Goal: Information Seeking & Learning: Learn about a topic

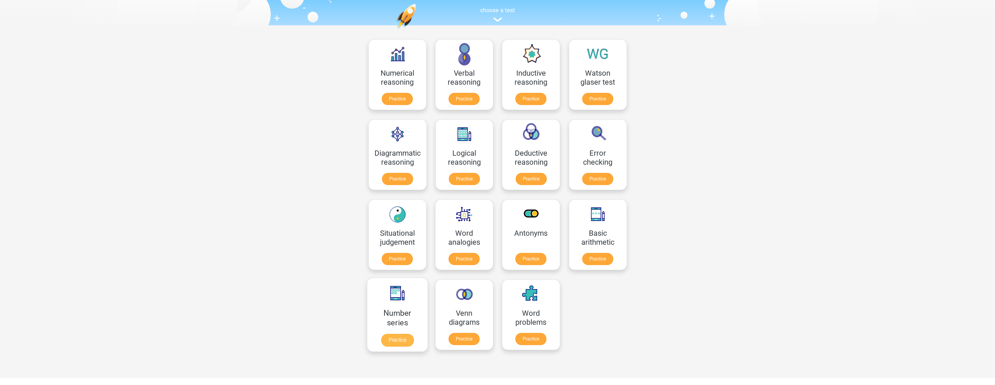
scroll to position [58, 0]
click at [396, 333] on link "Practice" at bounding box center [397, 339] width 33 height 13
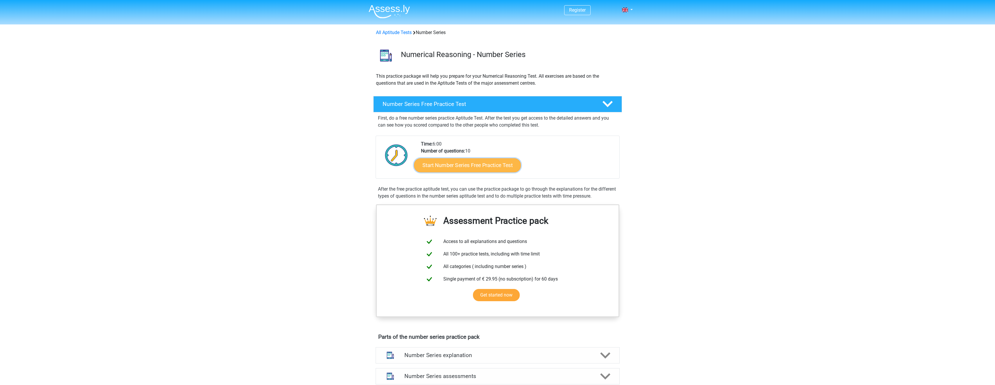
click at [500, 168] on link "Start Number Series Free Practice Test" at bounding box center [467, 165] width 107 height 14
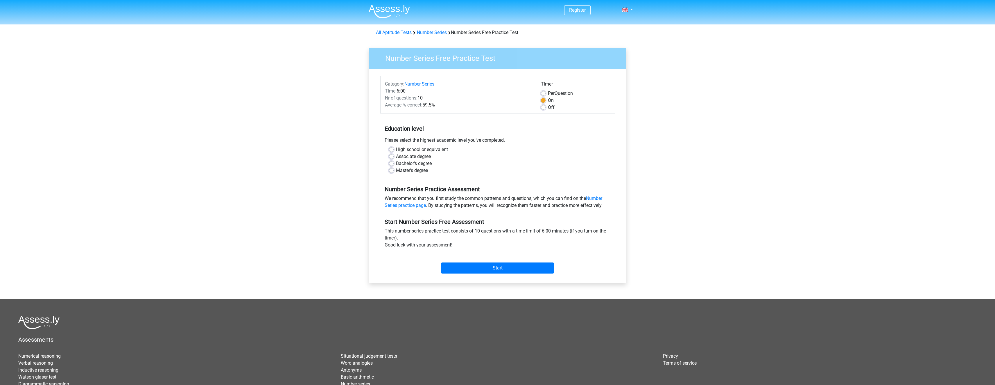
click at [411, 140] on div "Please select the highest academic level you’ve completed." at bounding box center [497, 141] width 235 height 9
click at [450, 140] on div "Please select the highest academic level you’ve completed." at bounding box center [497, 141] width 235 height 9
click at [421, 149] on label "High school or equivalent" at bounding box center [422, 149] width 52 height 7
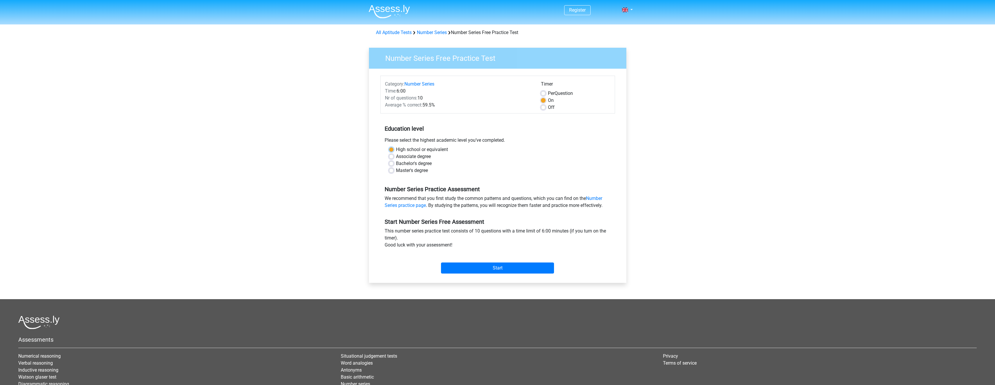
click at [394, 149] on input "High school or equivalent" at bounding box center [391, 149] width 5 height 6
radio input "true"
click at [476, 264] on input "Start" at bounding box center [497, 267] width 113 height 11
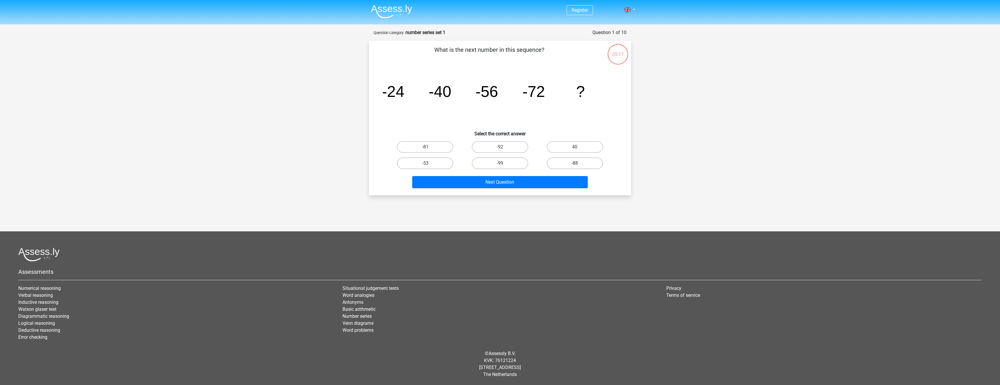
click at [578, 163] on input "-88" at bounding box center [577, 165] width 4 height 4
radio input "true"
click at [540, 183] on button "Next Question" at bounding box center [500, 182] width 176 height 12
click at [400, 99] on tspan "-16" at bounding box center [393, 92] width 19 height 15
click at [428, 148] on input "-30" at bounding box center [427, 149] width 4 height 4
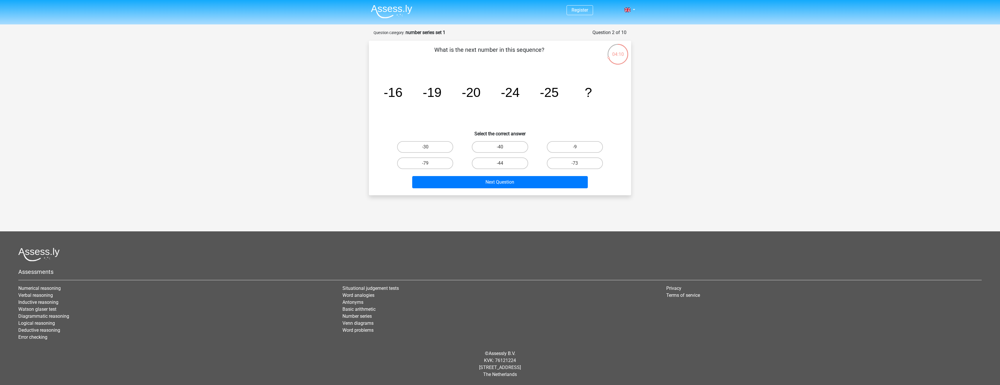
radio input "true"
click at [495, 182] on button "Next Question" at bounding box center [500, 182] width 176 height 12
click at [426, 142] on label "-82" at bounding box center [425, 147] width 56 height 12
click at [426, 147] on input "-82" at bounding box center [427, 149] width 4 height 4
radio input "true"
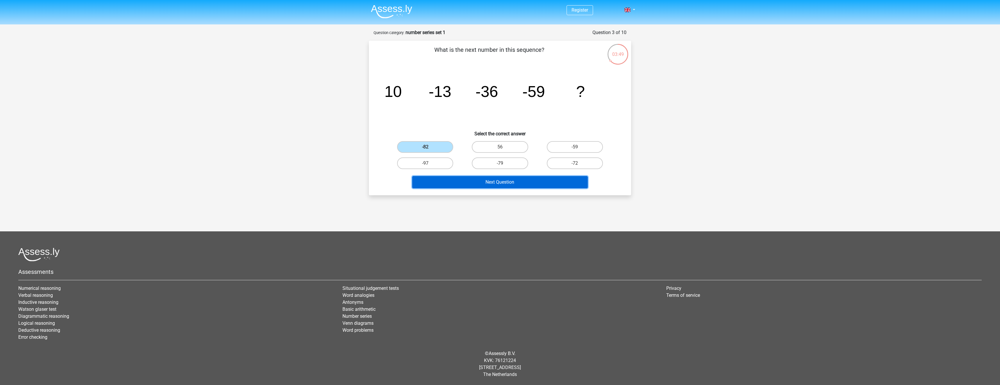
click at [519, 183] on button "Next Question" at bounding box center [500, 182] width 176 height 12
click at [511, 98] on icon "image/svg+xml 7 28 4 1/7 1/28 1/4 7 ?" at bounding box center [500, 96] width 234 height 59
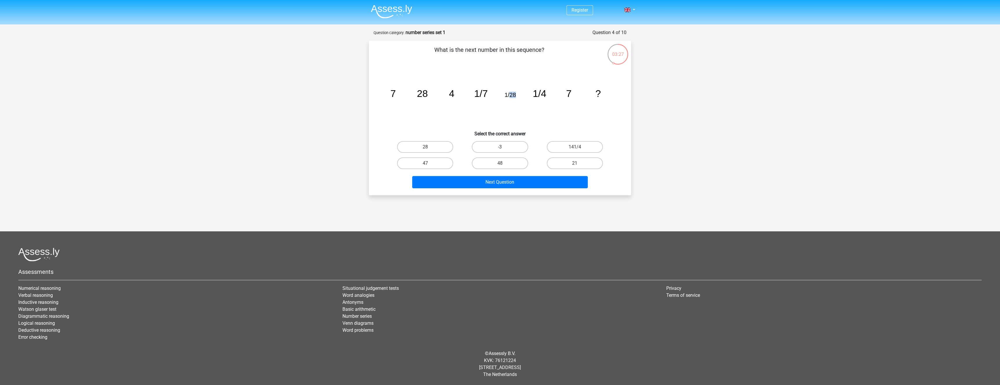
click at [511, 98] on icon "image/svg+xml 7 28 4 1/7 1/28 1/4 7 ?" at bounding box center [500, 96] width 234 height 59
click at [511, 98] on tspan "1/28" at bounding box center [510, 95] width 11 height 6
click at [525, 95] on icon "image/svg+xml 7 28 4 1/7 1/28 1/4 7 ?" at bounding box center [500, 96] width 234 height 59
drag, startPoint x: 568, startPoint y: 92, endPoint x: 574, endPoint y: 92, distance: 6.4
click at [574, 92] on icon "image/svg+xml 7 28 4 1/7 1/28 1/4 7 ?" at bounding box center [500, 96] width 234 height 59
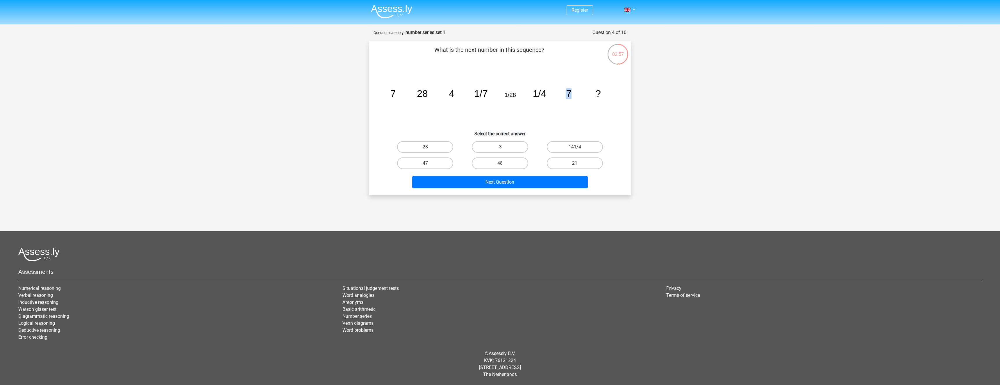
click at [574, 92] on icon "image/svg+xml 7 28 4 1/7 1/28 1/4 7 ?" at bounding box center [500, 96] width 234 height 59
click at [437, 148] on label "28" at bounding box center [425, 147] width 56 height 12
click at [429, 148] on input "28" at bounding box center [427, 149] width 4 height 4
radio input "true"
click at [512, 181] on button "Next Question" at bounding box center [500, 182] width 176 height 12
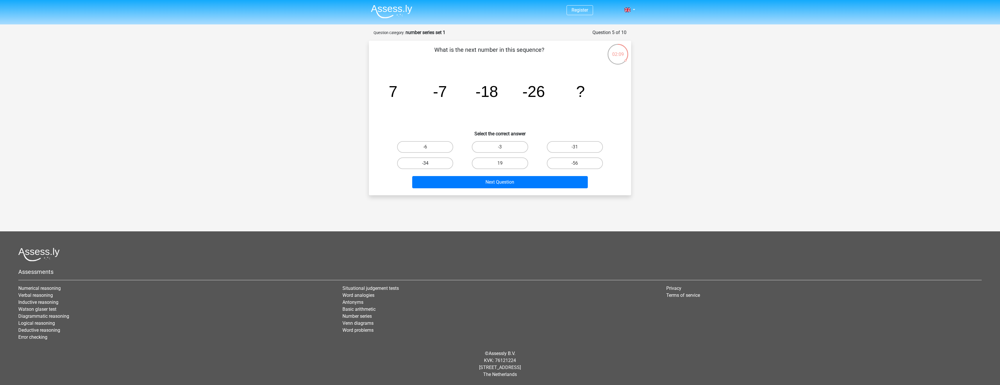
drag, startPoint x: 413, startPoint y: 163, endPoint x: 420, endPoint y: 168, distance: 8.7
click at [413, 163] on label "-34" at bounding box center [425, 163] width 56 height 12
click at [425, 163] on input "-34" at bounding box center [427, 165] width 4 height 4
radio input "true"
click at [508, 183] on button "Next Question" at bounding box center [500, 182] width 176 height 12
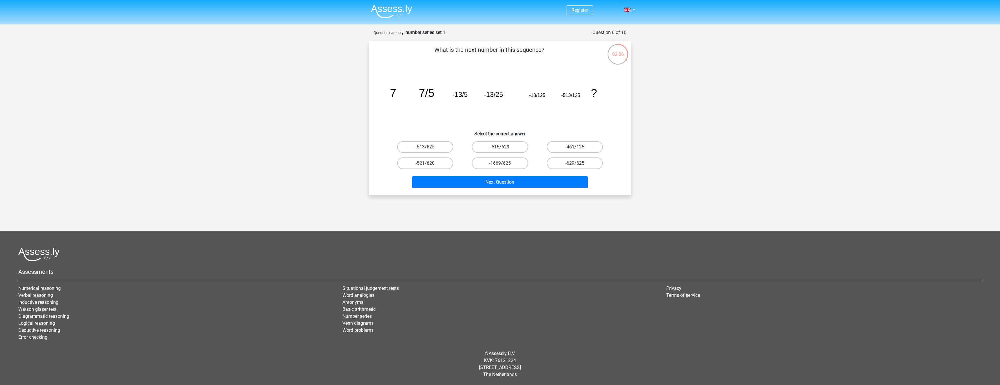
click at [504, 51] on p "What is the next number in this sequence?" at bounding box center [489, 53] width 222 height 17
drag, startPoint x: 504, startPoint y: 51, endPoint x: 536, endPoint y: 51, distance: 32.3
click at [504, 51] on p "What is the next number in this sequence?" at bounding box center [489, 53] width 222 height 17
click at [536, 51] on p "What is the next number in this sequence?" at bounding box center [489, 53] width 222 height 17
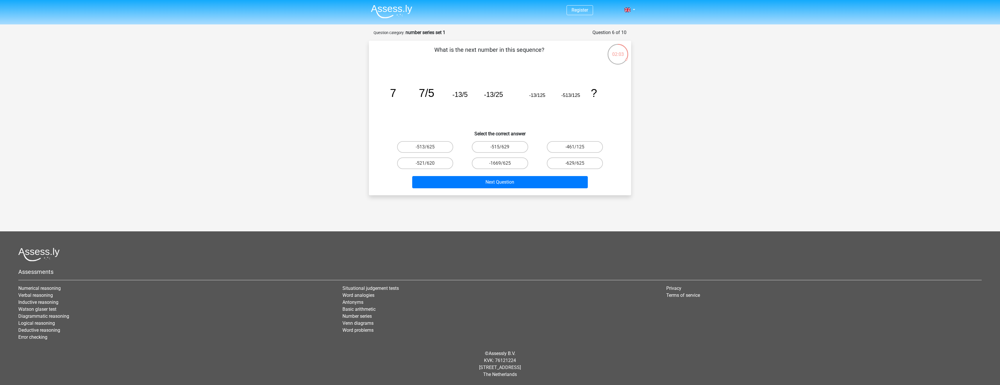
click at [424, 100] on icon "image/svg+xml 7 7/5 -13/5 -13/25 -13/125 -513/125 ?" at bounding box center [500, 96] width 234 height 59
click at [425, 100] on icon "image/svg+xml 7 7/5 -13/5 -13/25 -13/125 -513/125 ?" at bounding box center [500, 96] width 234 height 59
click at [427, 112] on icon "image/svg+xml 7 7/5 -13/5 -13/25 -13/125 -513/125 ?" at bounding box center [500, 96] width 234 height 59
click at [408, 119] on icon "image/svg+xml 7 7/5 -13/5 -13/25 -13/125 -513/125 ?" at bounding box center [500, 96] width 234 height 59
click at [572, 97] on tspan "-513/125" at bounding box center [570, 94] width 19 height 5
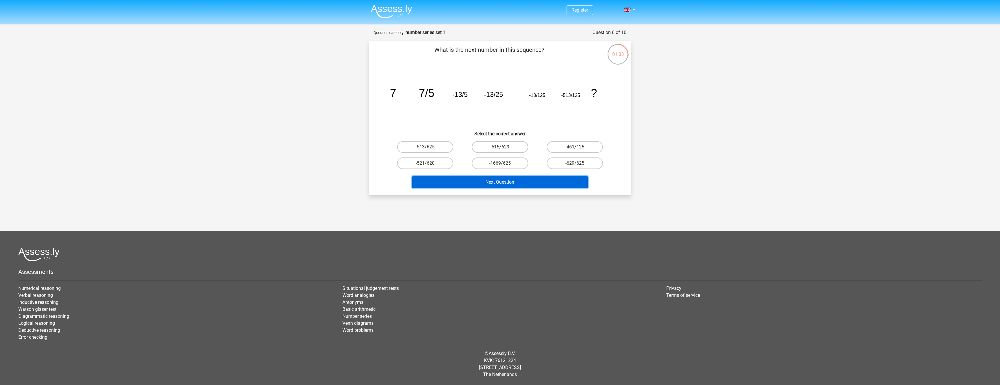
click at [490, 186] on button "Next Question" at bounding box center [500, 182] width 176 height 12
click at [431, 146] on label "-513/625" at bounding box center [425, 147] width 56 height 12
click at [429, 147] on input "-513/625" at bounding box center [427, 149] width 4 height 4
radio input "true"
click at [489, 186] on button "Next Question" at bounding box center [500, 182] width 176 height 12
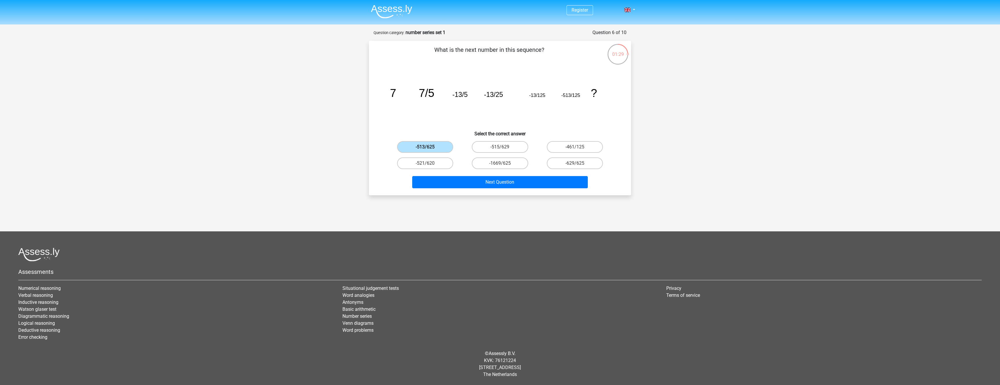
click at [438, 146] on label "-513/625" at bounding box center [425, 147] width 56 height 12
click at [429, 147] on input "-513/625" at bounding box center [427, 149] width 4 height 4
click at [479, 185] on button "Next Question" at bounding box center [500, 182] width 176 height 12
click at [462, 134] on h6 "Select the correct answer" at bounding box center [500, 131] width 244 height 10
click at [436, 146] on label "-513/625" at bounding box center [425, 147] width 56 height 12
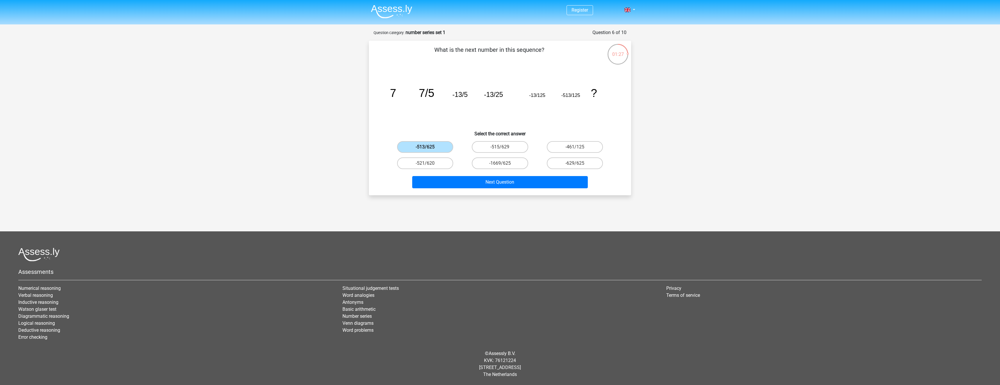
click at [429, 147] on input "-513/625" at bounding box center [427, 149] width 4 height 4
click at [487, 180] on button "Next Question" at bounding box center [500, 182] width 176 height 12
click at [469, 141] on div "-515/629" at bounding box center [500, 147] width 70 height 12
click at [485, 149] on label "-515/629" at bounding box center [500, 147] width 56 height 12
click at [500, 149] on input "-515/629" at bounding box center [502, 149] width 4 height 4
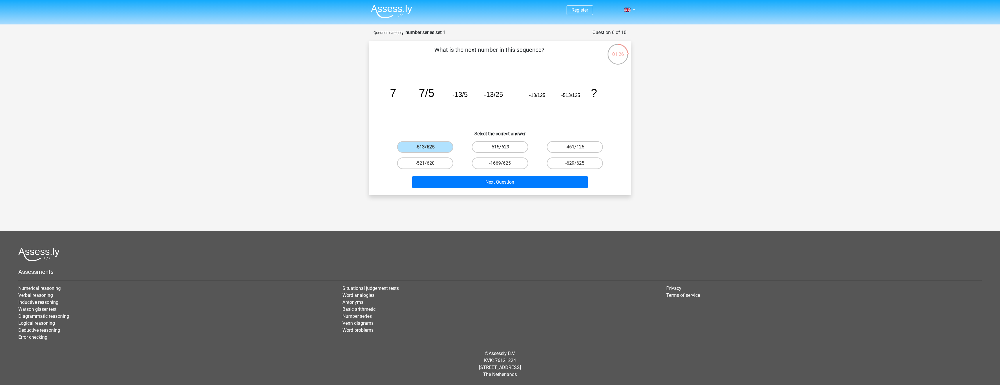
radio input "true"
click at [498, 183] on button "Next Question" at bounding box center [500, 182] width 176 height 12
drag, startPoint x: 508, startPoint y: 143, endPoint x: 506, endPoint y: 154, distance: 10.6
click at [508, 144] on label "-17/12" at bounding box center [500, 147] width 56 height 12
click at [504, 147] on input "-17/12" at bounding box center [502, 149] width 4 height 4
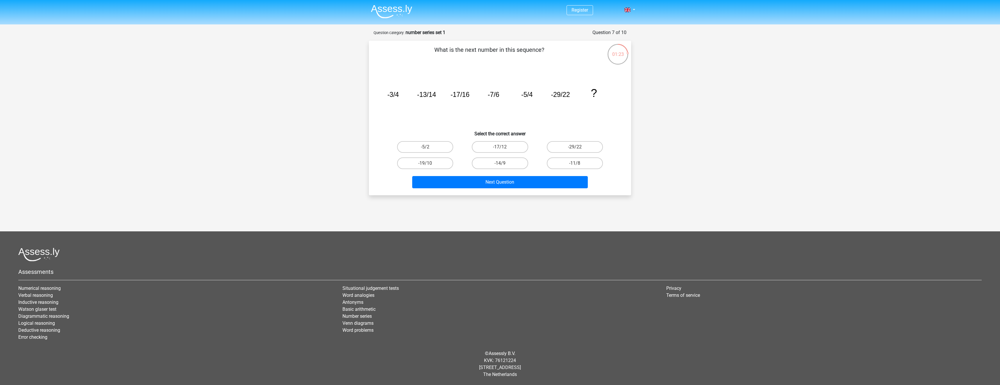
radio input "true"
click at [508, 183] on button "Next Question" at bounding box center [500, 182] width 176 height 12
click at [506, 148] on label "0" at bounding box center [500, 147] width 56 height 12
click at [504, 148] on input "0" at bounding box center [502, 149] width 4 height 4
radio input "true"
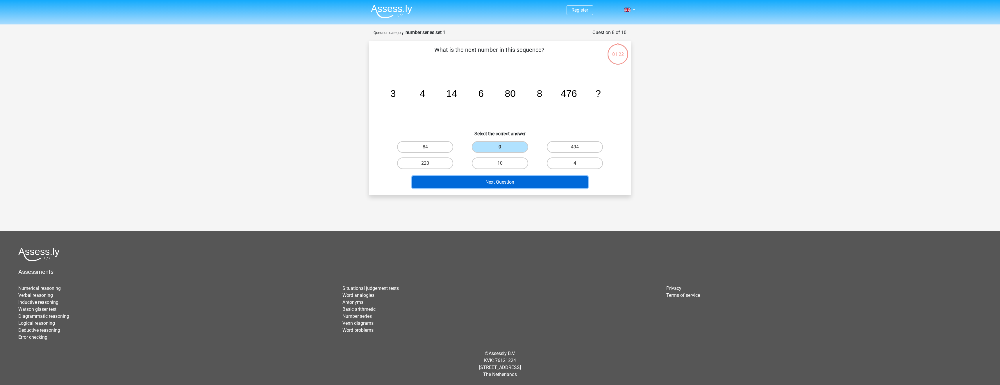
click at [510, 184] on button "Next Question" at bounding box center [500, 182] width 176 height 12
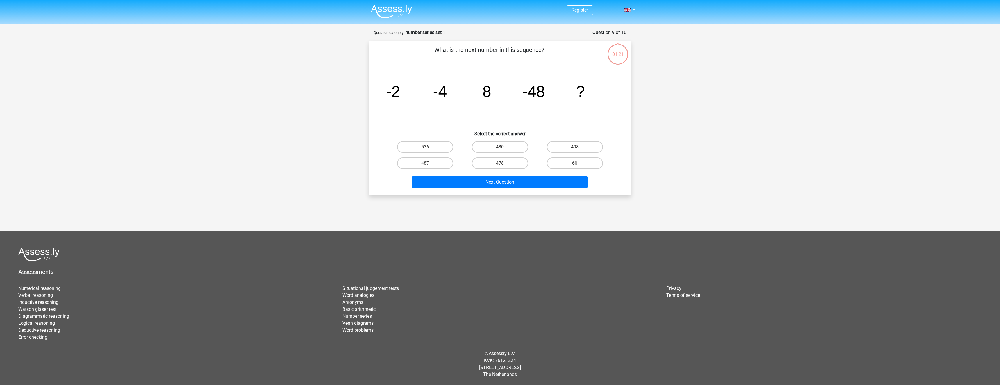
drag, startPoint x: 503, startPoint y: 144, endPoint x: 502, endPoint y: 154, distance: 10.5
click at [503, 144] on label "480" at bounding box center [500, 147] width 56 height 12
click at [503, 147] on input "480" at bounding box center [502, 149] width 4 height 4
radio input "true"
click at [510, 180] on button "Next Question" at bounding box center [500, 182] width 176 height 12
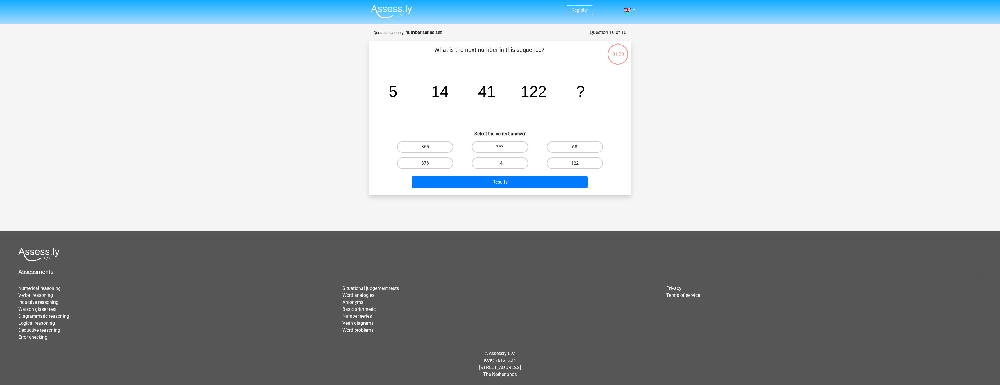
click at [511, 145] on label "353" at bounding box center [500, 147] width 56 height 12
click at [504, 147] on input "353" at bounding box center [502, 149] width 4 height 4
radio input "true"
click at [515, 178] on button "Results" at bounding box center [500, 182] width 176 height 12
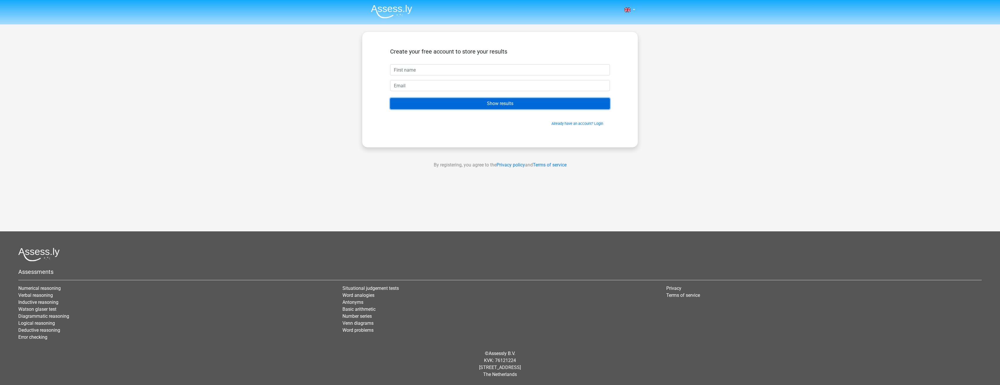
click at [492, 106] on input "Show results" at bounding box center [500, 103] width 220 height 11
click at [433, 71] on input "text" at bounding box center [500, 69] width 220 height 11
type input "Cock"
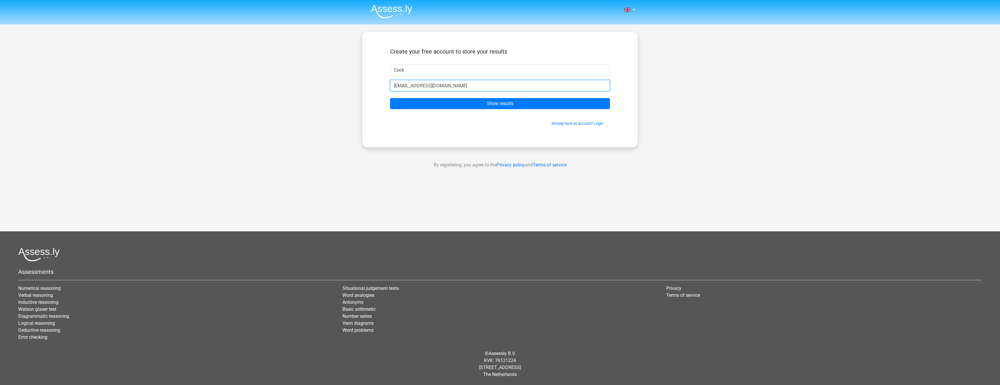
type input "[EMAIL_ADDRESS][DOMAIN_NAME]"
click at [390, 98] on input "Show results" at bounding box center [500, 103] width 220 height 11
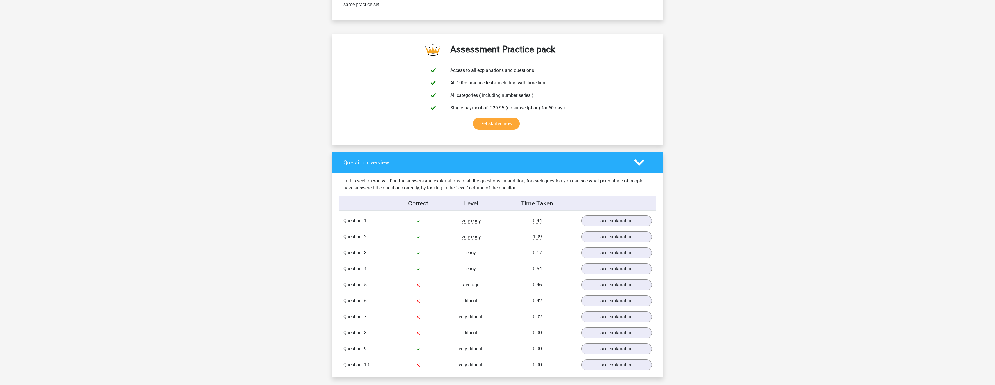
scroll to position [320, 0]
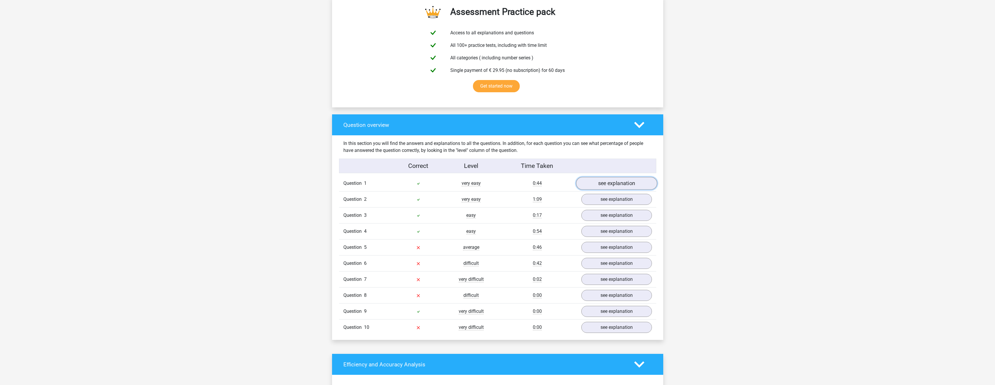
click at [609, 181] on link "see explanation" at bounding box center [616, 183] width 81 height 13
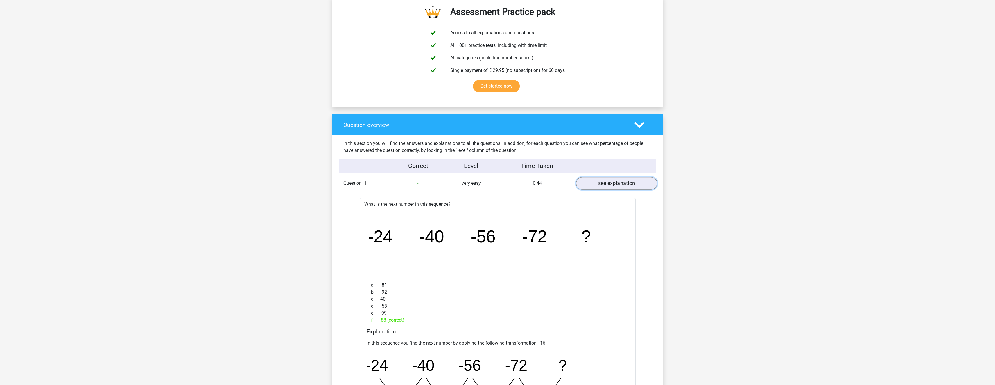
click at [609, 181] on link "see explanation" at bounding box center [616, 183] width 81 height 13
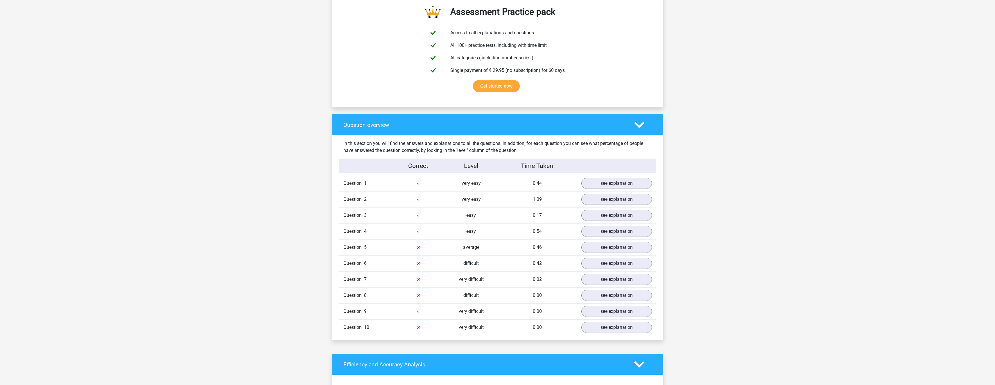
click at [613, 206] on div "Question 2 very easy 1:09 see explanation" at bounding box center [497, 199] width 317 height 16
click at [613, 202] on link "see explanation" at bounding box center [616, 199] width 81 height 13
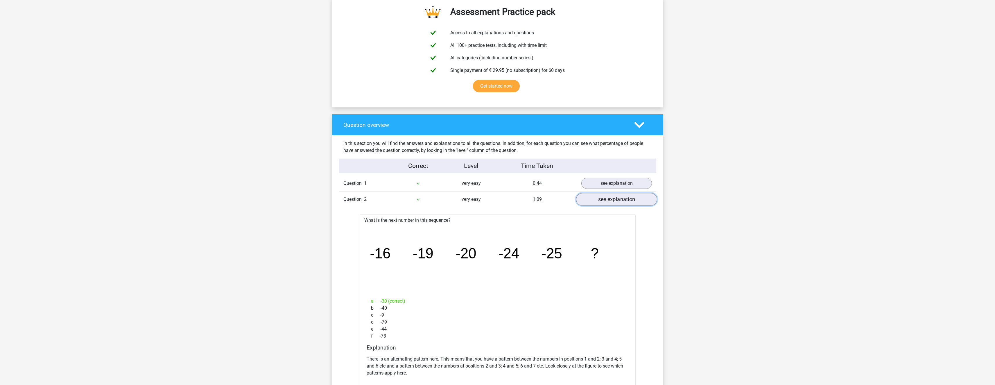
click at [613, 201] on link "see explanation" at bounding box center [616, 199] width 81 height 13
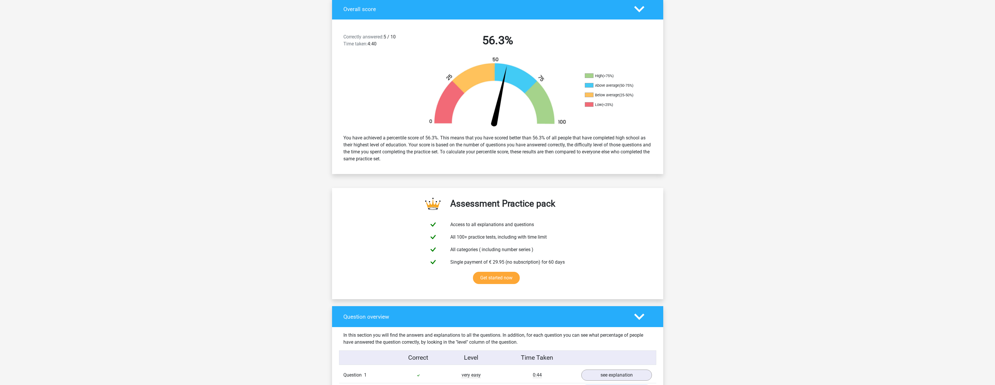
scroll to position [0, 0]
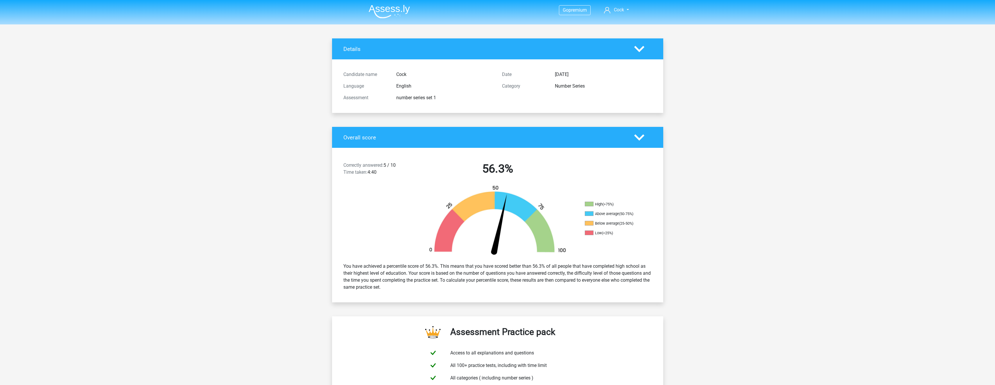
click at [385, 6] on img at bounding box center [389, 12] width 41 height 14
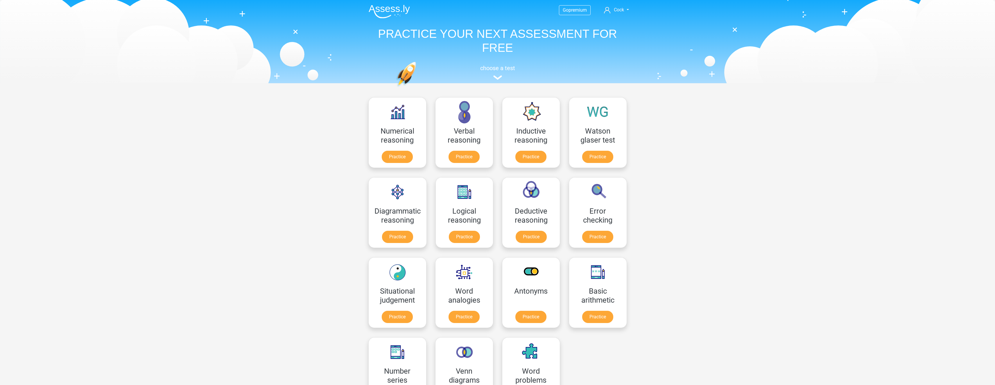
drag, startPoint x: 233, startPoint y: 131, endPoint x: 228, endPoint y: 133, distance: 5.6
click at [233, 131] on div "Go premium Cock [EMAIL_ADDRESS][DOMAIN_NAME]" at bounding box center [497, 370] width 995 height 740
click at [533, 151] on link "Practice" at bounding box center [531, 157] width 33 height 13
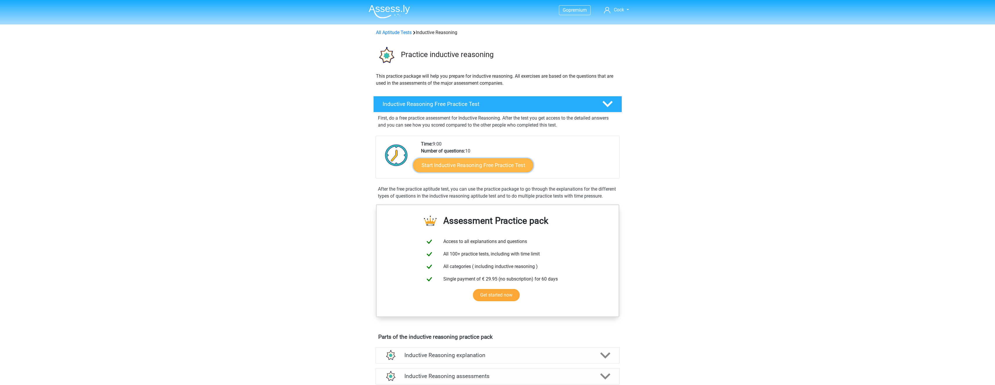
click at [472, 165] on link "Start Inductive Reasoning Free Practice Test" at bounding box center [473, 165] width 120 height 14
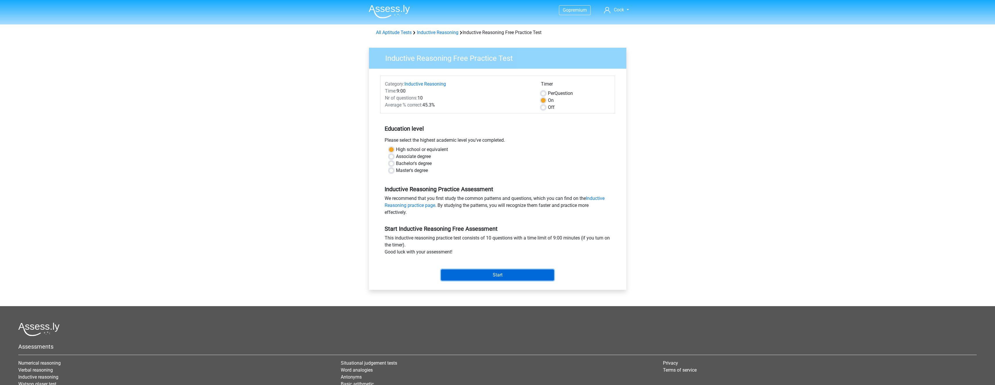
click at [492, 274] on input "Start" at bounding box center [497, 274] width 113 height 11
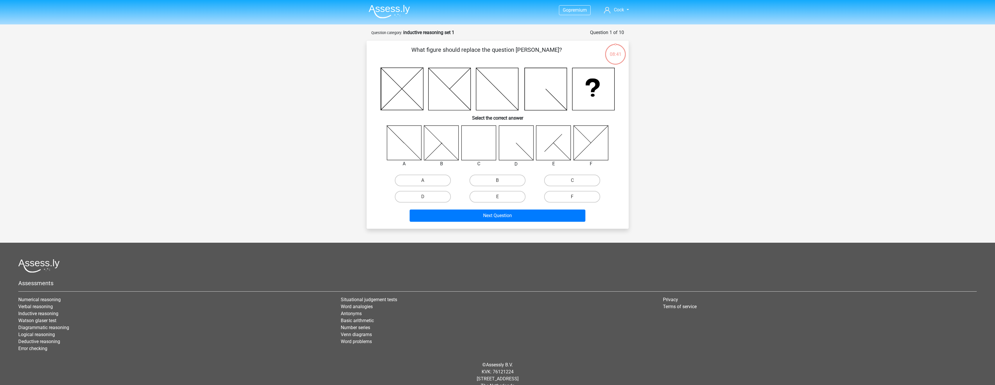
click at [487, 145] on icon at bounding box center [479, 142] width 35 height 35
click at [566, 179] on label "C" at bounding box center [572, 180] width 56 height 12
click at [573, 180] on input "C" at bounding box center [575, 182] width 4 height 4
radio input "true"
click at [509, 215] on button "Next Question" at bounding box center [498, 215] width 176 height 12
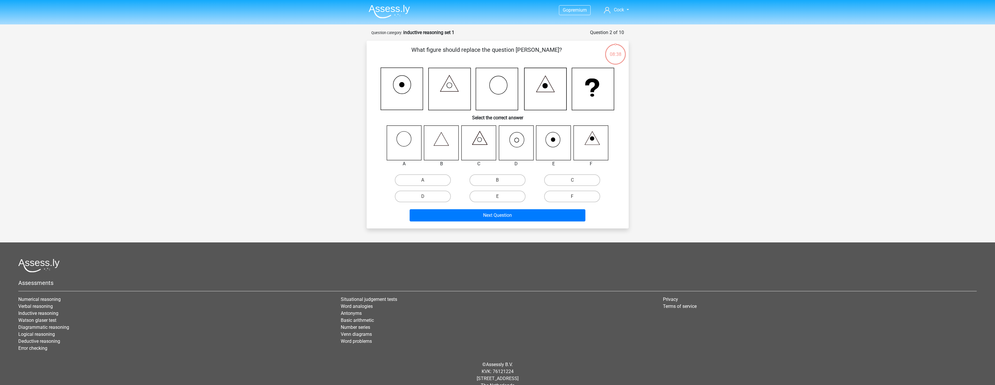
scroll to position [11, 0]
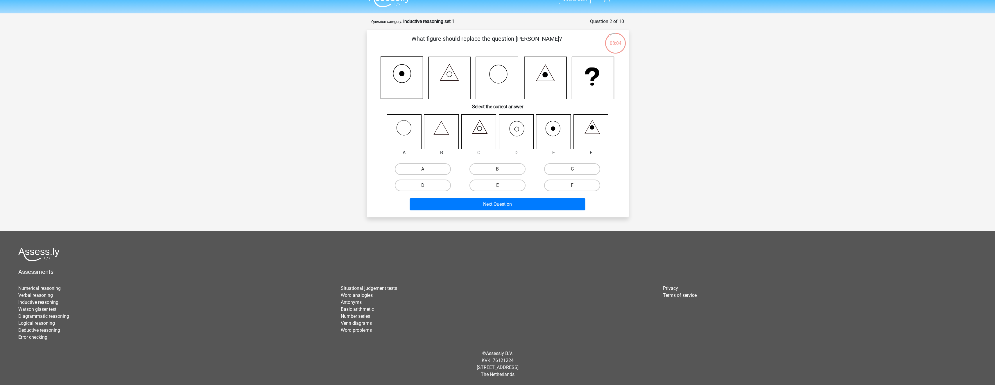
click at [434, 186] on label "D" at bounding box center [423, 185] width 56 height 12
click at [427, 186] on input "D" at bounding box center [425, 187] width 4 height 4
radio input "true"
click at [519, 206] on button "Next Question" at bounding box center [498, 204] width 176 height 12
click at [569, 187] on label "F" at bounding box center [572, 185] width 56 height 12
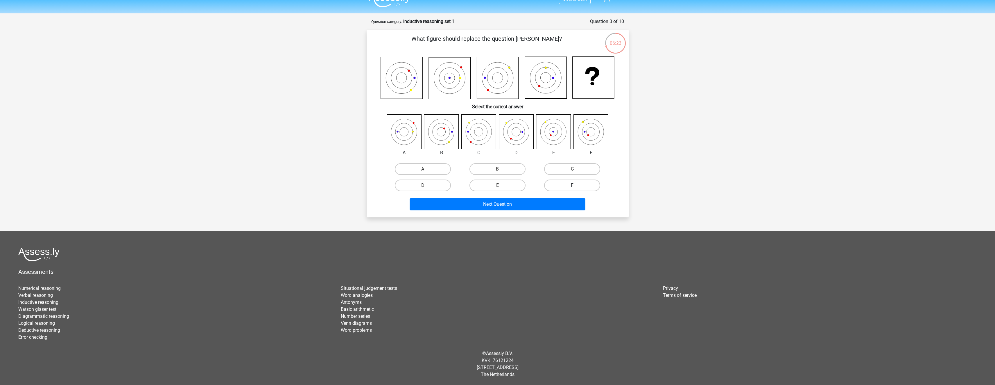
click at [573, 187] on input "F" at bounding box center [575, 187] width 4 height 4
radio input "true"
click at [523, 203] on button "Next Question" at bounding box center [498, 204] width 176 height 12
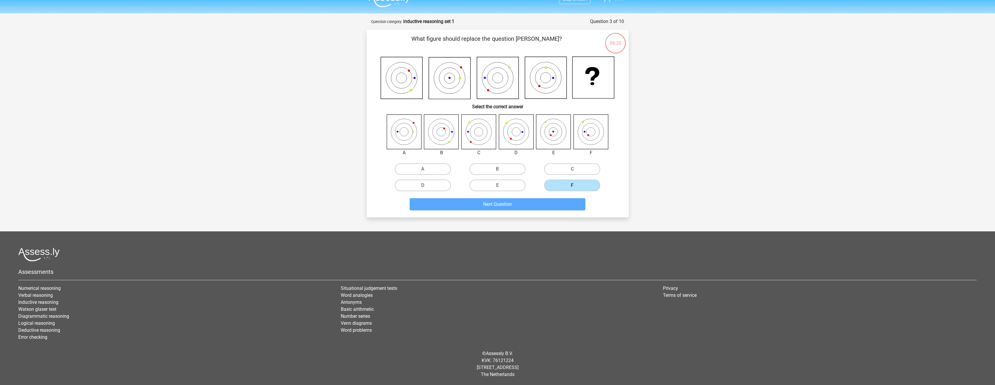
scroll to position [4, 0]
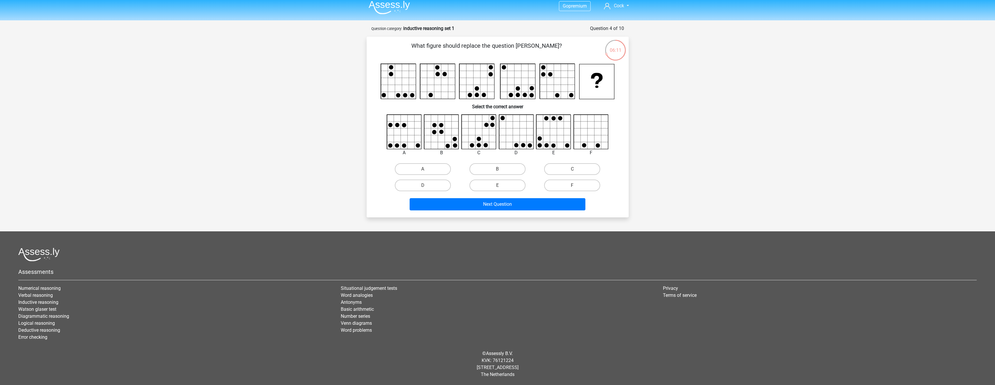
click at [737, 53] on div "Go premium Cock [EMAIL_ADDRESS][DOMAIN_NAME]" at bounding box center [497, 190] width 995 height 389
click at [269, 155] on div "Go premium Cock [EMAIL_ADDRESS][DOMAIN_NAME]" at bounding box center [497, 190] width 995 height 389
click at [560, 186] on label "F" at bounding box center [572, 185] width 56 height 12
click at [573, 186] on input "F" at bounding box center [575, 187] width 4 height 4
radio input "true"
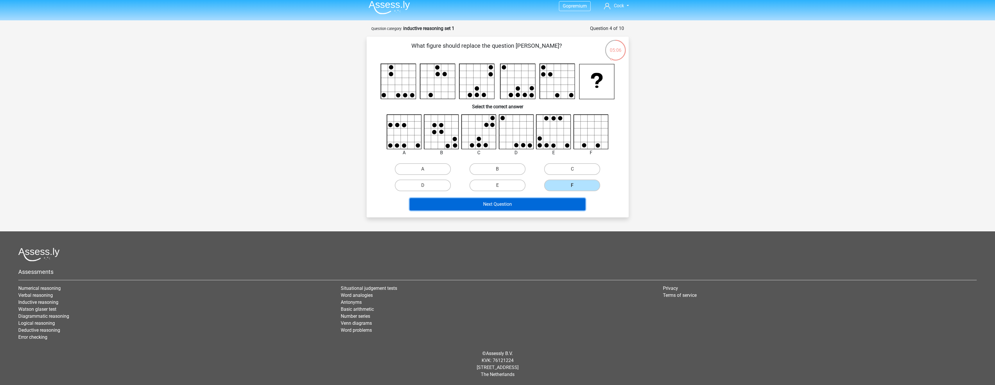
click at [522, 204] on button "Next Question" at bounding box center [498, 204] width 176 height 12
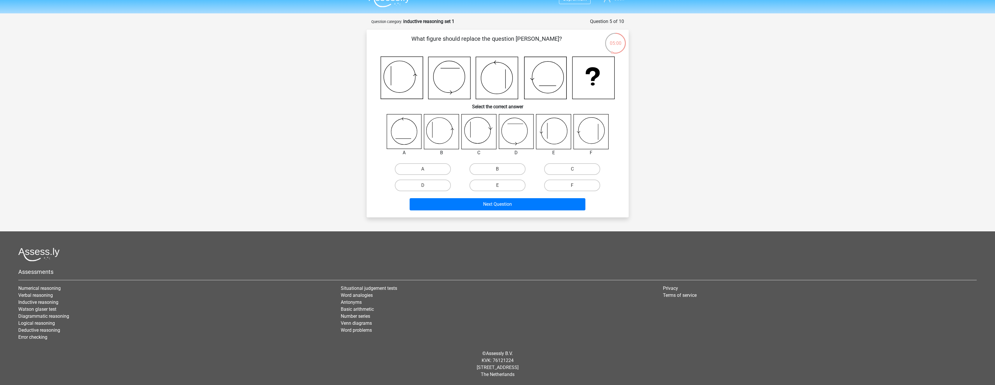
click at [697, 154] on div "Go premium Cock [EMAIL_ADDRESS][DOMAIN_NAME]" at bounding box center [497, 187] width 995 height 396
click at [446, 133] on icon at bounding box center [441, 131] width 35 height 35
click at [490, 167] on label "B" at bounding box center [498, 169] width 56 height 12
click at [498, 169] on input "B" at bounding box center [500, 171] width 4 height 4
radio input "true"
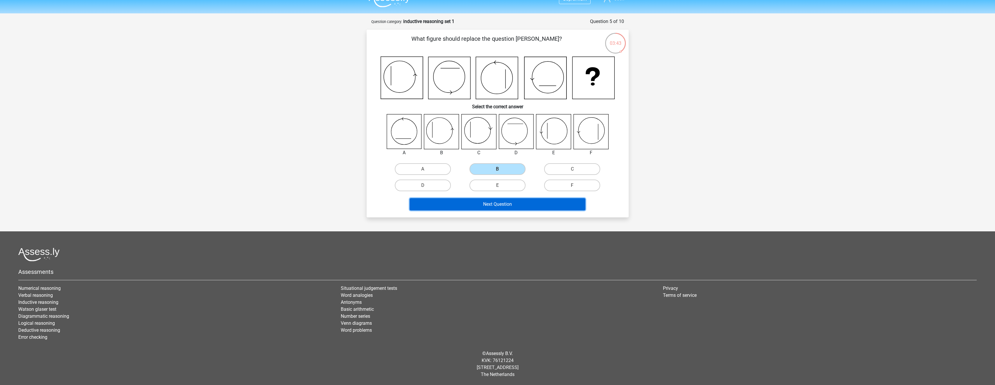
click at [498, 204] on button "Next Question" at bounding box center [498, 204] width 176 height 12
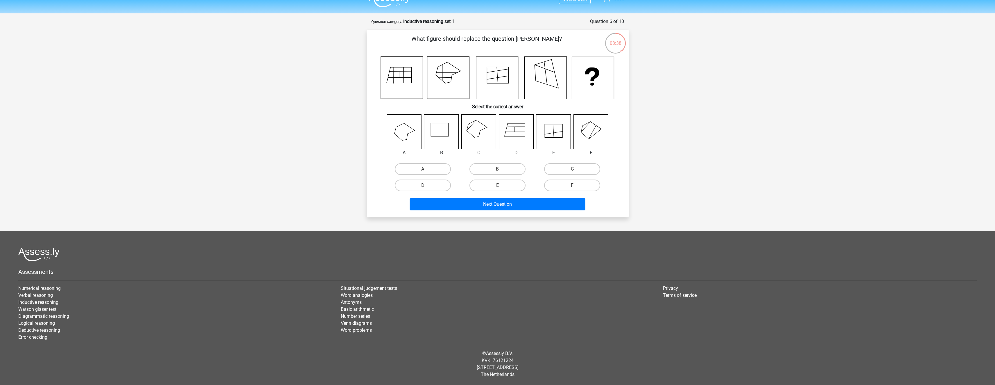
click at [810, 134] on div "Go premium Cock [EMAIL_ADDRESS][DOMAIN_NAME]" at bounding box center [497, 187] width 995 height 396
click at [477, 134] on icon at bounding box center [479, 131] width 35 height 35
click at [568, 167] on label "C" at bounding box center [572, 169] width 56 height 12
click at [573, 169] on input "C" at bounding box center [575, 171] width 4 height 4
radio input "true"
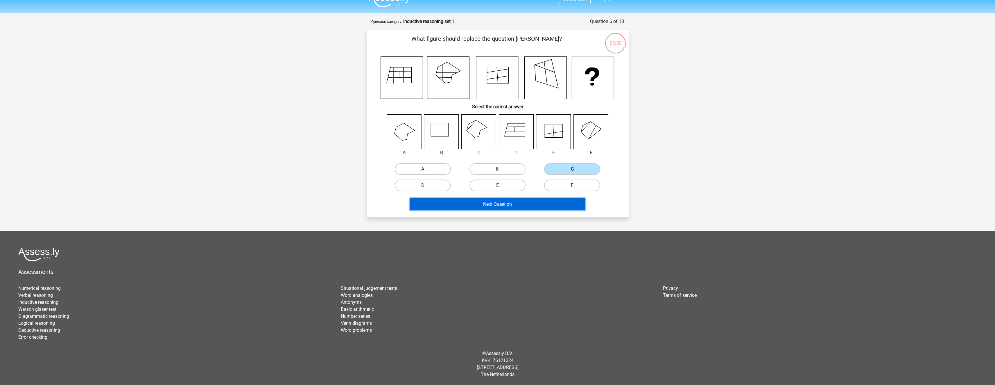
click at [509, 206] on button "Next Question" at bounding box center [498, 204] width 176 height 12
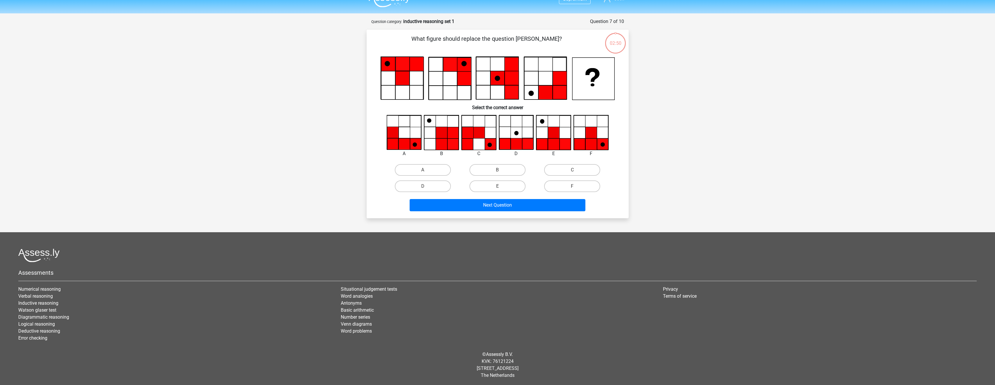
scroll to position [12, 0]
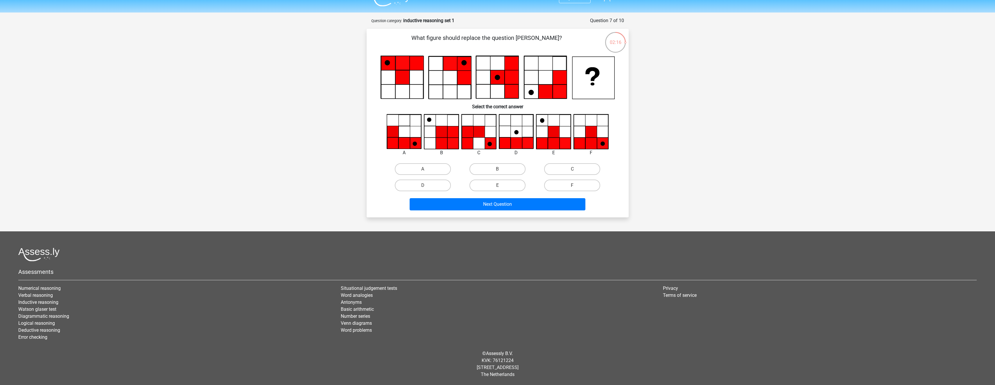
click at [554, 143] on icon at bounding box center [553, 142] width 11 height 11
click at [419, 165] on label "A" at bounding box center [423, 169] width 56 height 12
click at [423, 169] on input "A" at bounding box center [425, 171] width 4 height 4
radio input "true"
click at [585, 182] on label "F" at bounding box center [572, 185] width 56 height 12
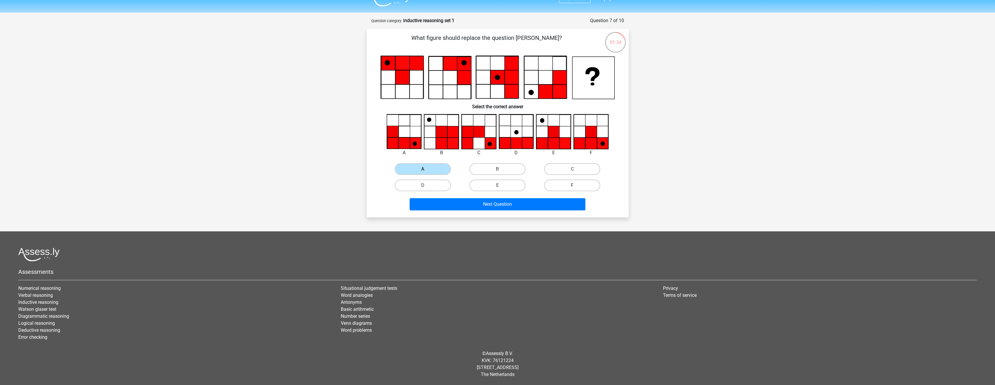
click at [576, 185] on input "F" at bounding box center [575, 187] width 4 height 4
radio input "true"
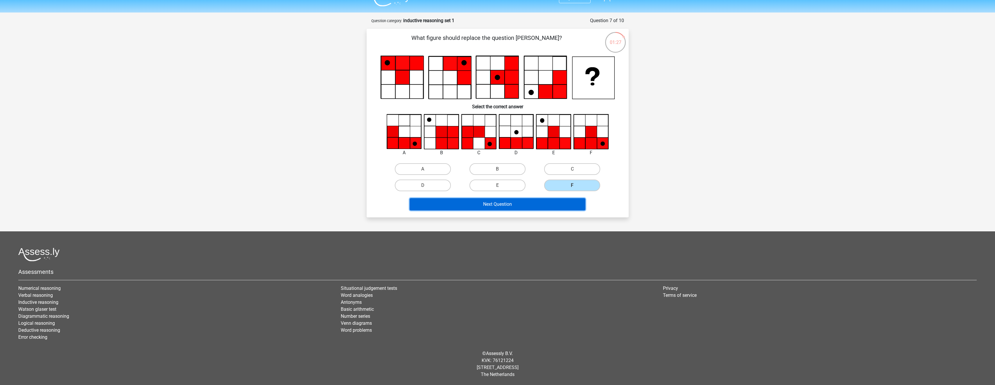
click at [501, 204] on button "Next Question" at bounding box center [498, 204] width 176 height 12
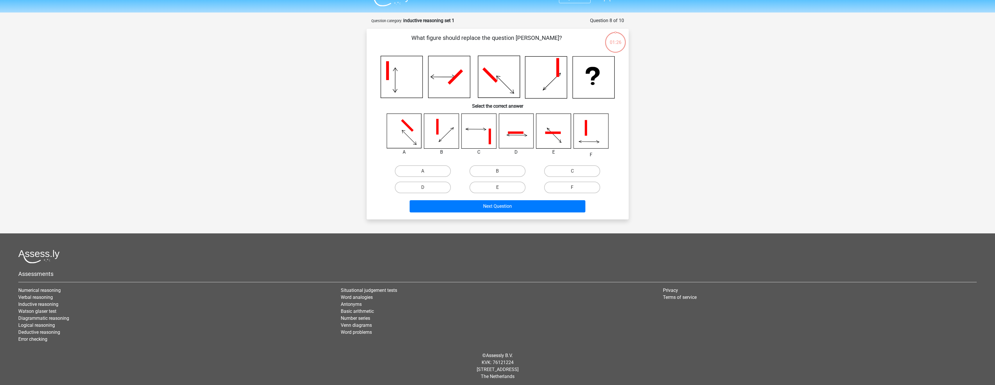
scroll to position [14, 0]
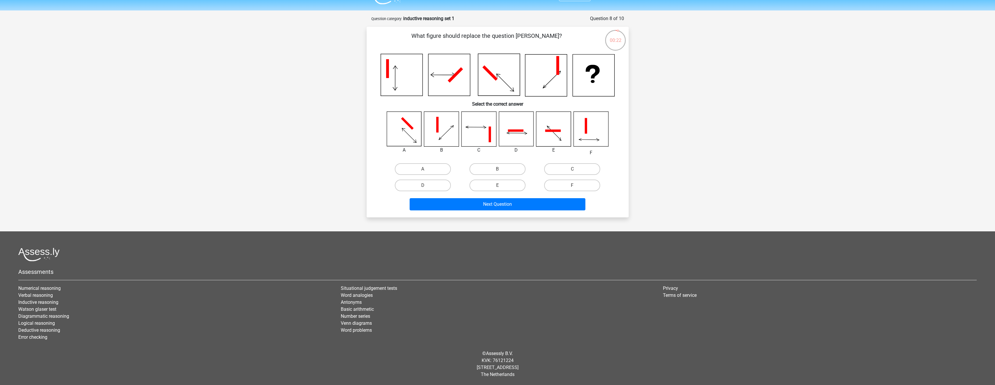
click at [487, 139] on icon at bounding box center [479, 129] width 35 height 35
click at [568, 167] on label "C" at bounding box center [572, 169] width 56 height 12
click at [573, 169] on input "C" at bounding box center [575, 171] width 4 height 4
radio input "true"
click at [529, 205] on button "Next Question" at bounding box center [498, 204] width 176 height 12
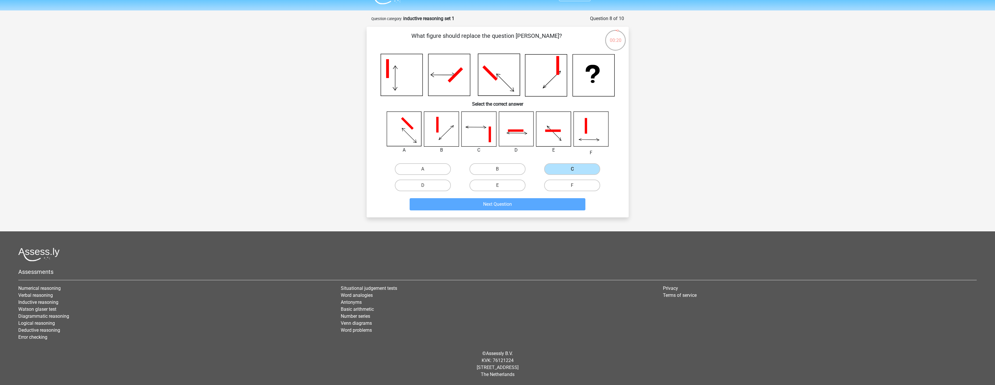
scroll to position [11, 0]
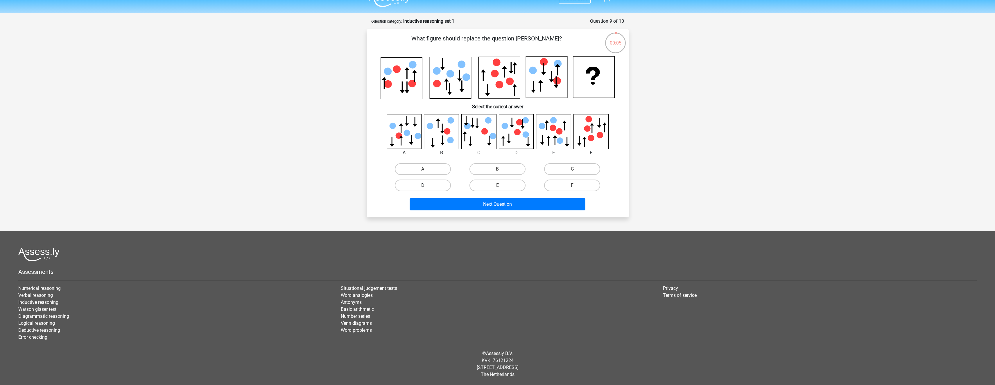
click at [432, 184] on label "D" at bounding box center [423, 185] width 56 height 12
click at [427, 185] on input "D" at bounding box center [425, 187] width 4 height 4
radio input "true"
click at [529, 205] on button "Next Question" at bounding box center [498, 204] width 176 height 12
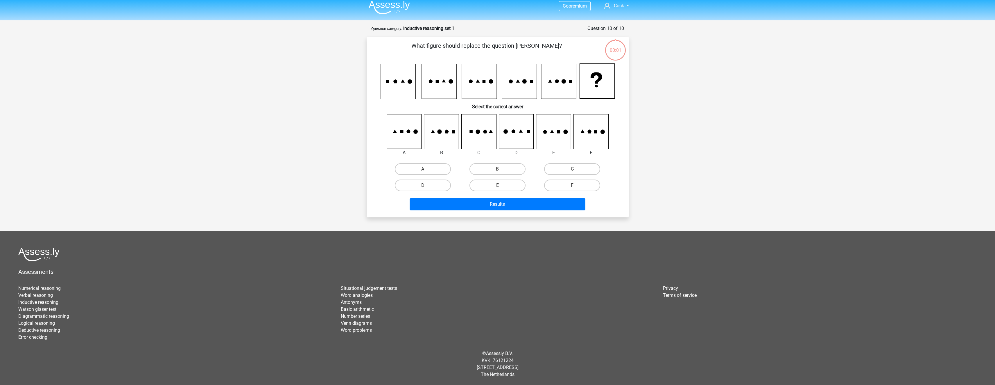
scroll to position [4, 0]
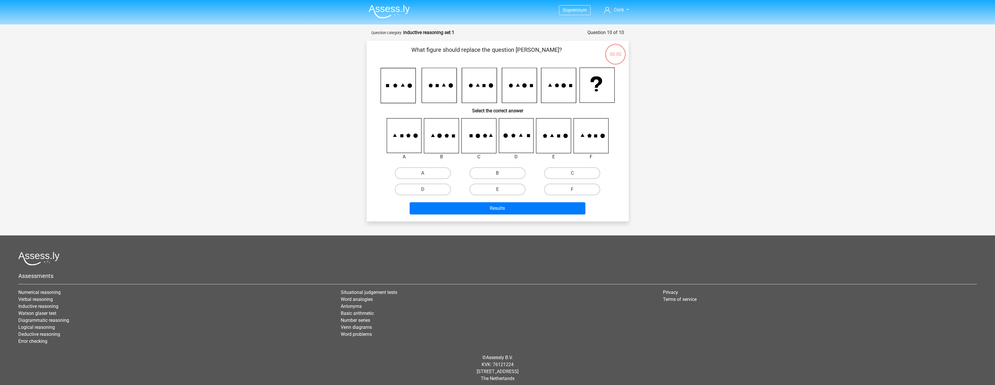
scroll to position [4, 0]
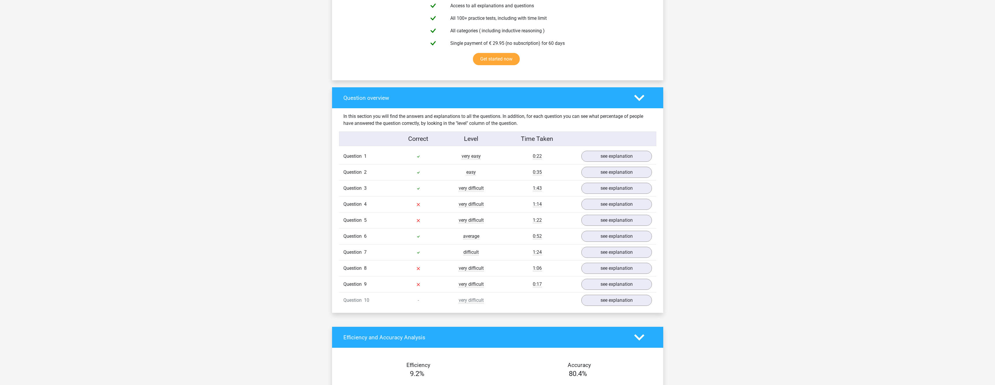
scroll to position [349, 0]
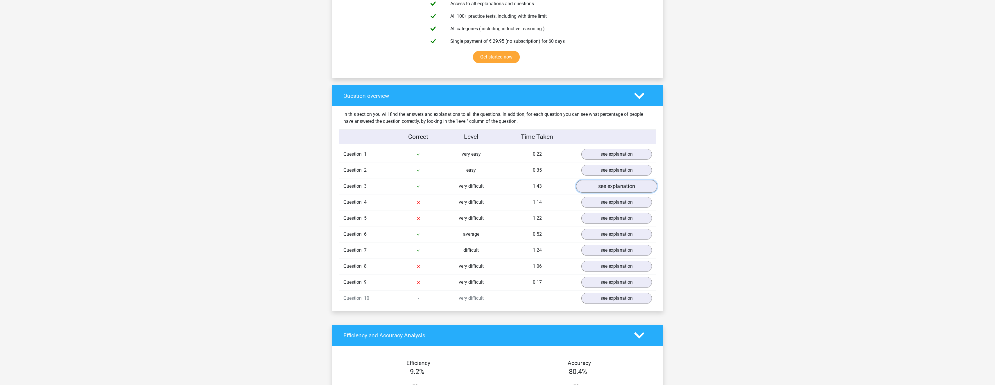
click at [603, 188] on link "see explanation" at bounding box center [616, 186] width 81 height 13
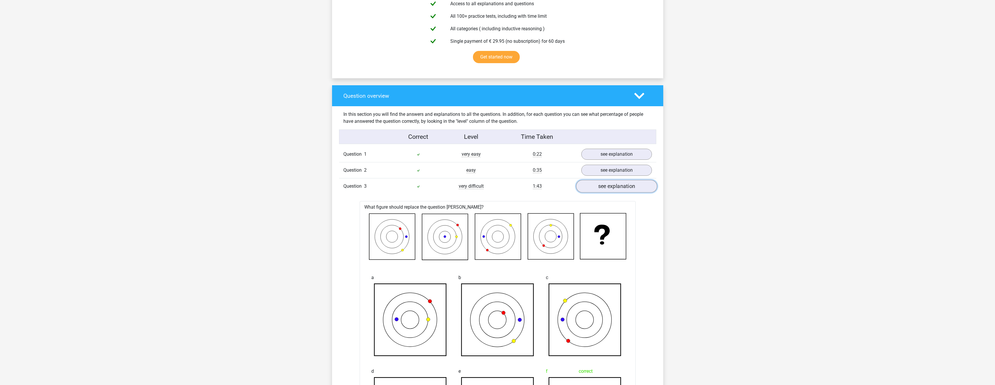
click at [623, 189] on link "see explanation" at bounding box center [616, 186] width 81 height 13
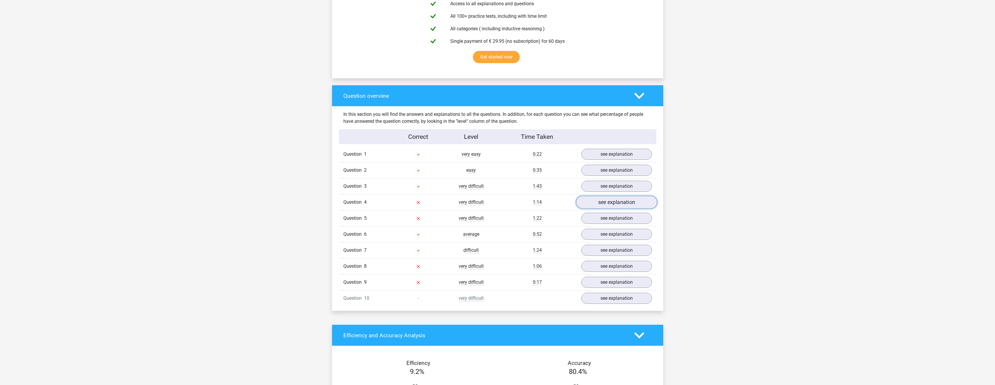
click at [630, 203] on link "see explanation" at bounding box center [616, 202] width 81 height 13
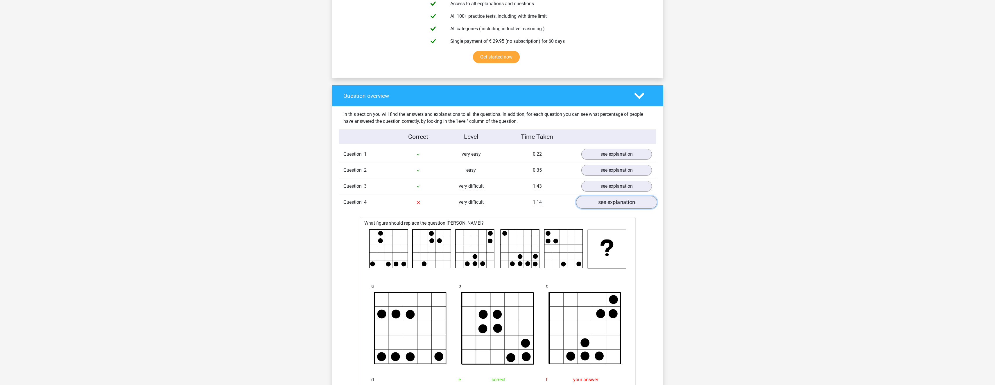
click at [630, 203] on link "see explanation" at bounding box center [616, 202] width 81 height 13
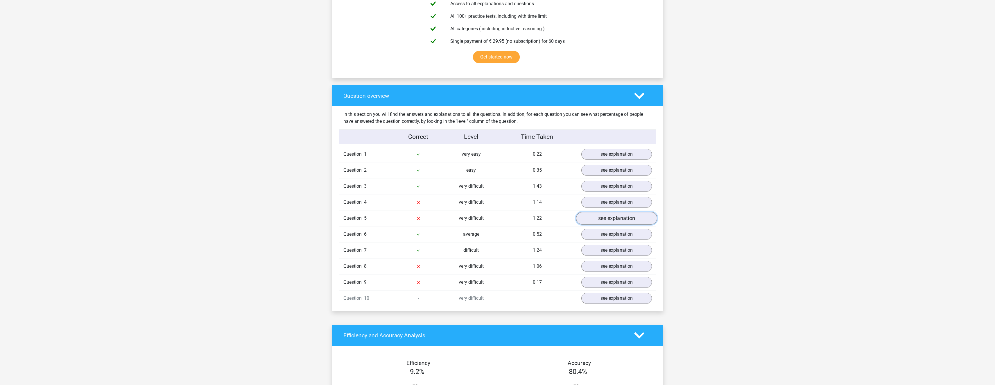
click at [626, 217] on link "see explanation" at bounding box center [616, 218] width 81 height 13
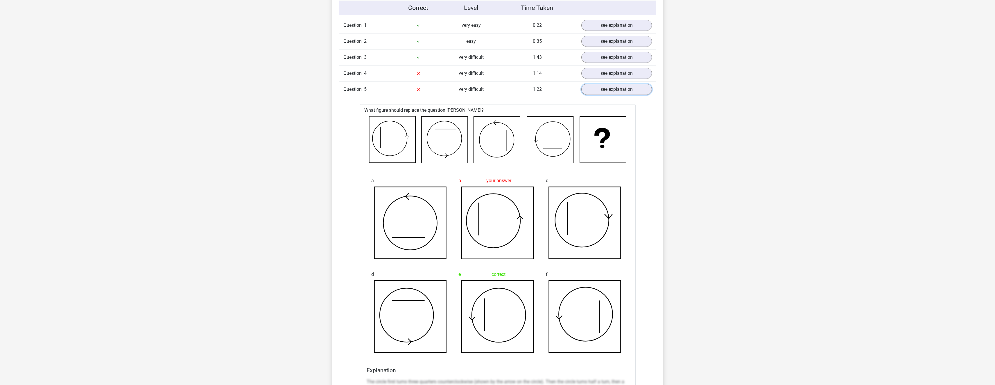
scroll to position [378, 0]
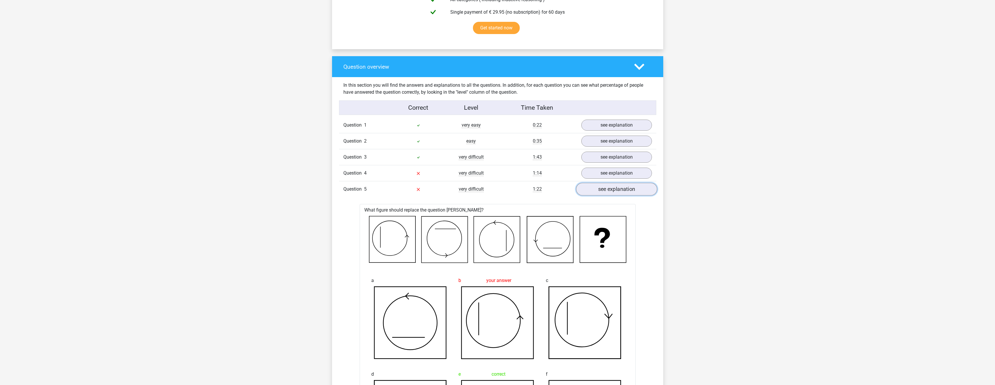
click at [624, 190] on link "see explanation" at bounding box center [616, 189] width 81 height 13
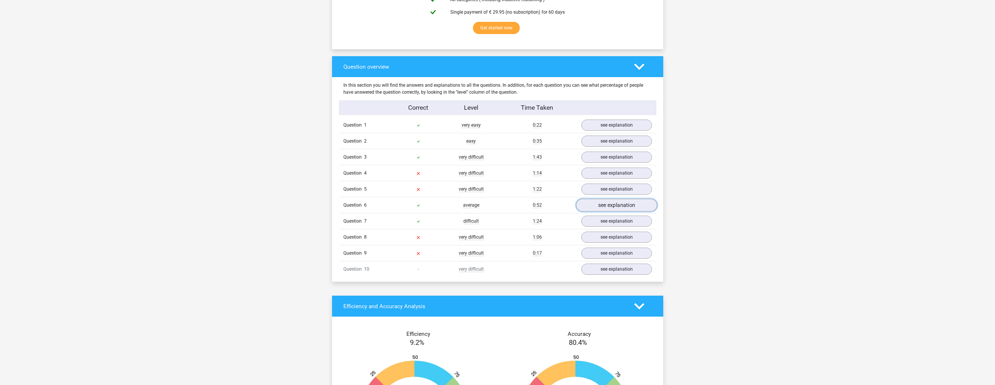
click at [607, 204] on link "see explanation" at bounding box center [616, 205] width 81 height 13
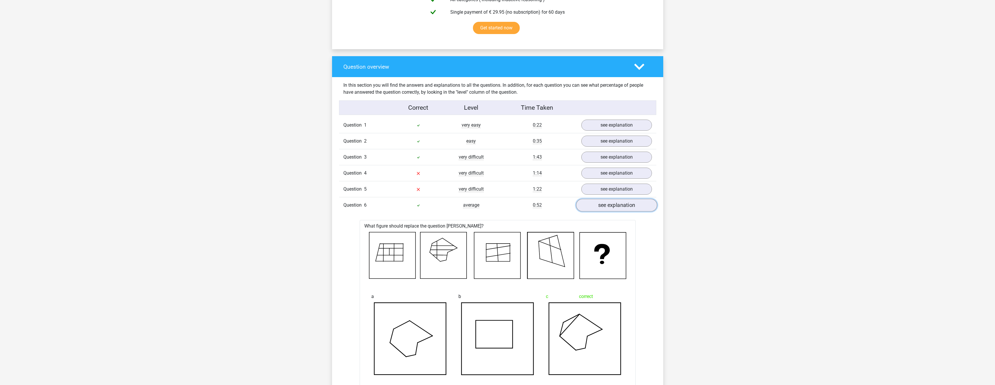
click at [607, 204] on link "see explanation" at bounding box center [616, 205] width 81 height 13
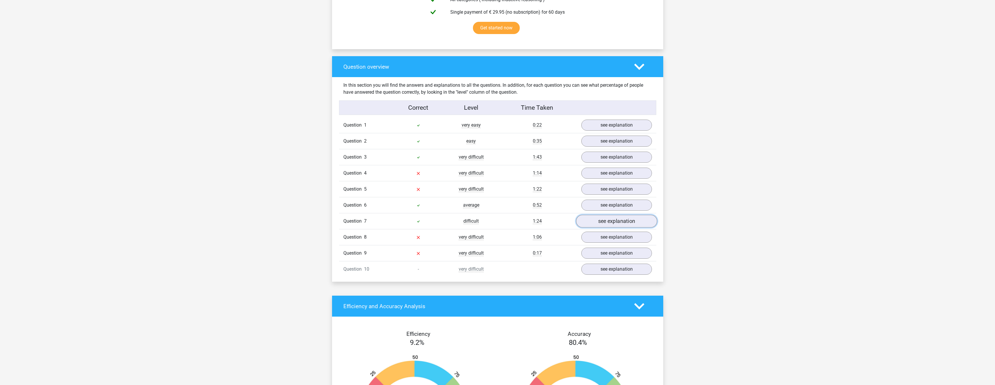
click at [606, 221] on link "see explanation" at bounding box center [616, 221] width 81 height 13
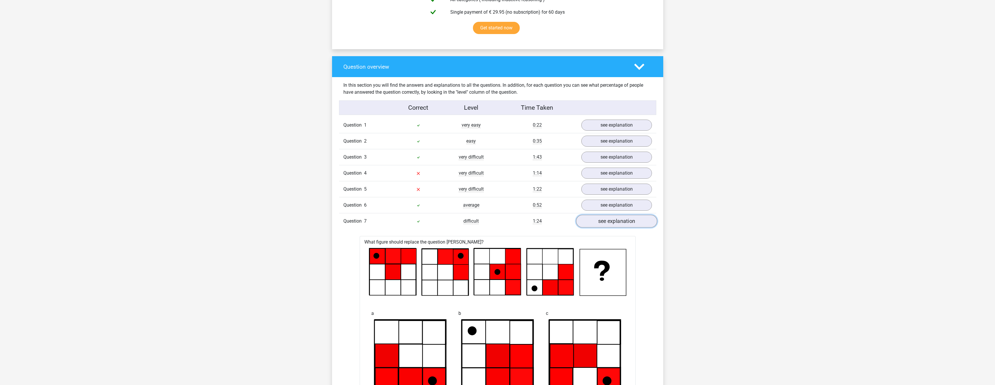
click at [604, 224] on link "see explanation" at bounding box center [616, 221] width 81 height 13
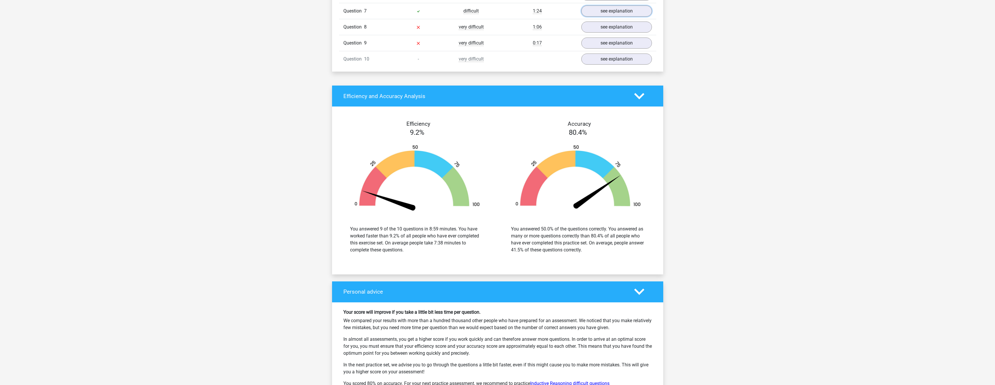
scroll to position [698, 0]
